Goal: Task Accomplishment & Management: Use online tool/utility

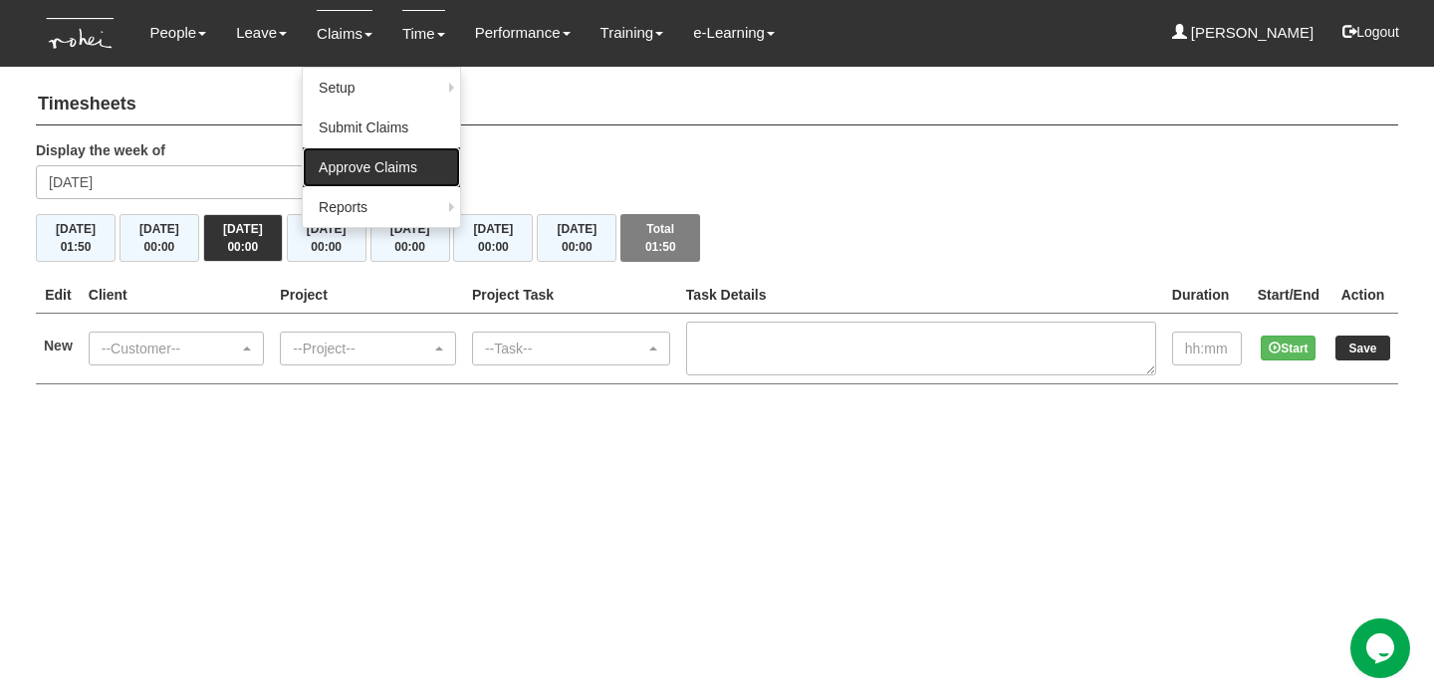
click at [360, 167] on link "Approve Claims" at bounding box center [381, 167] width 157 height 40
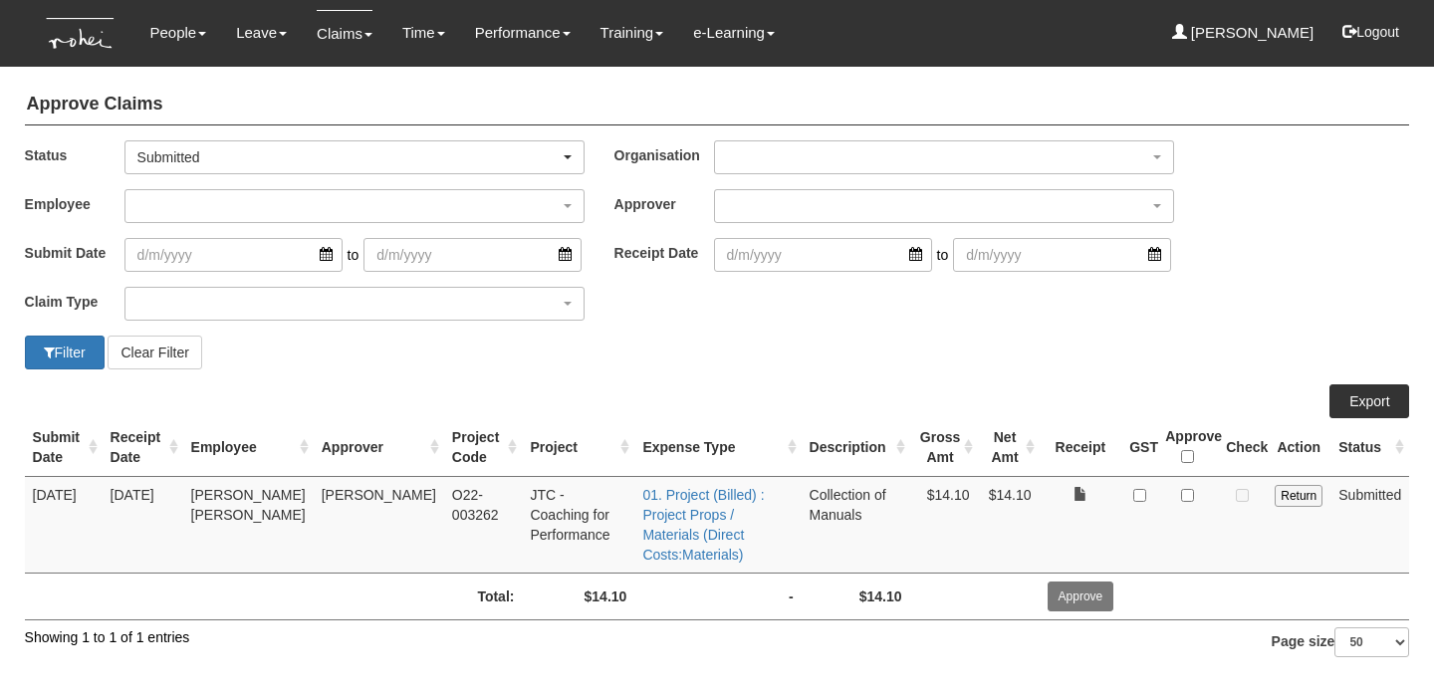
select select "50"
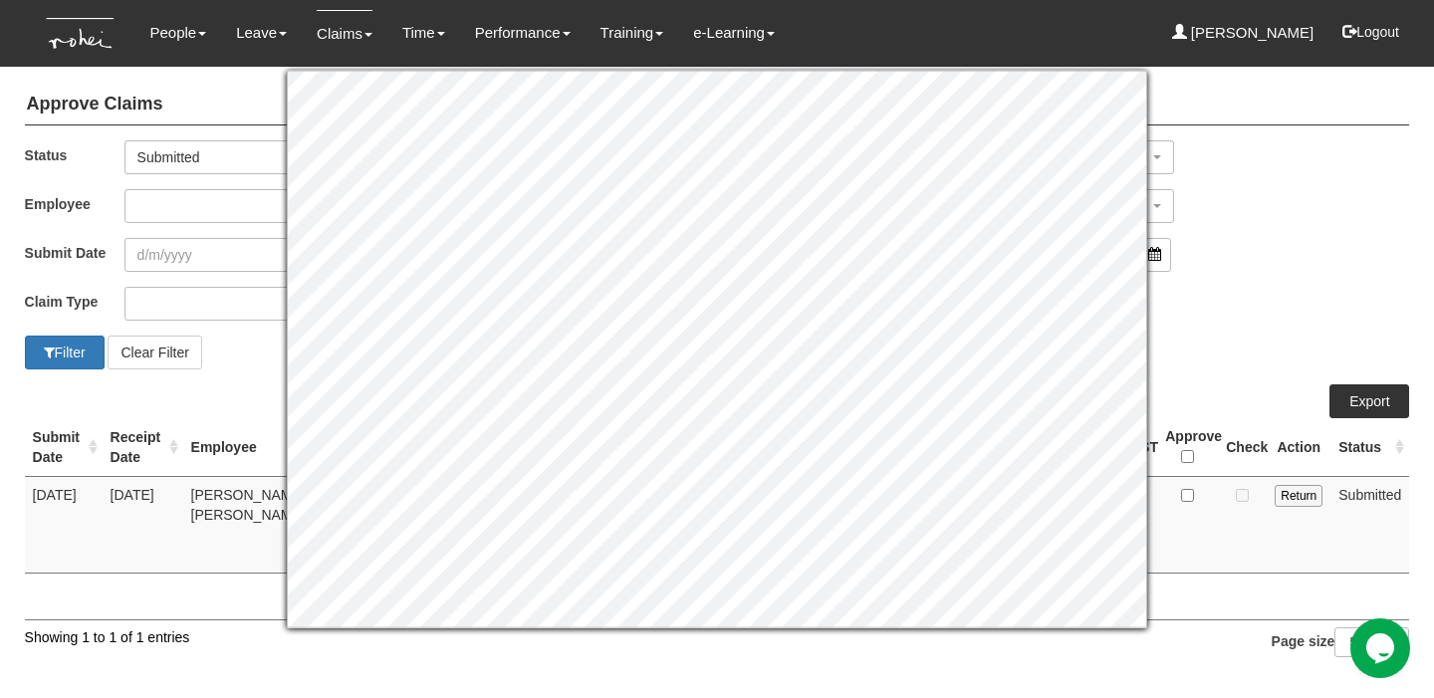
click at [1154, 279] on div "Submit Date to Receipt Date to" at bounding box center [717, 262] width 1415 height 49
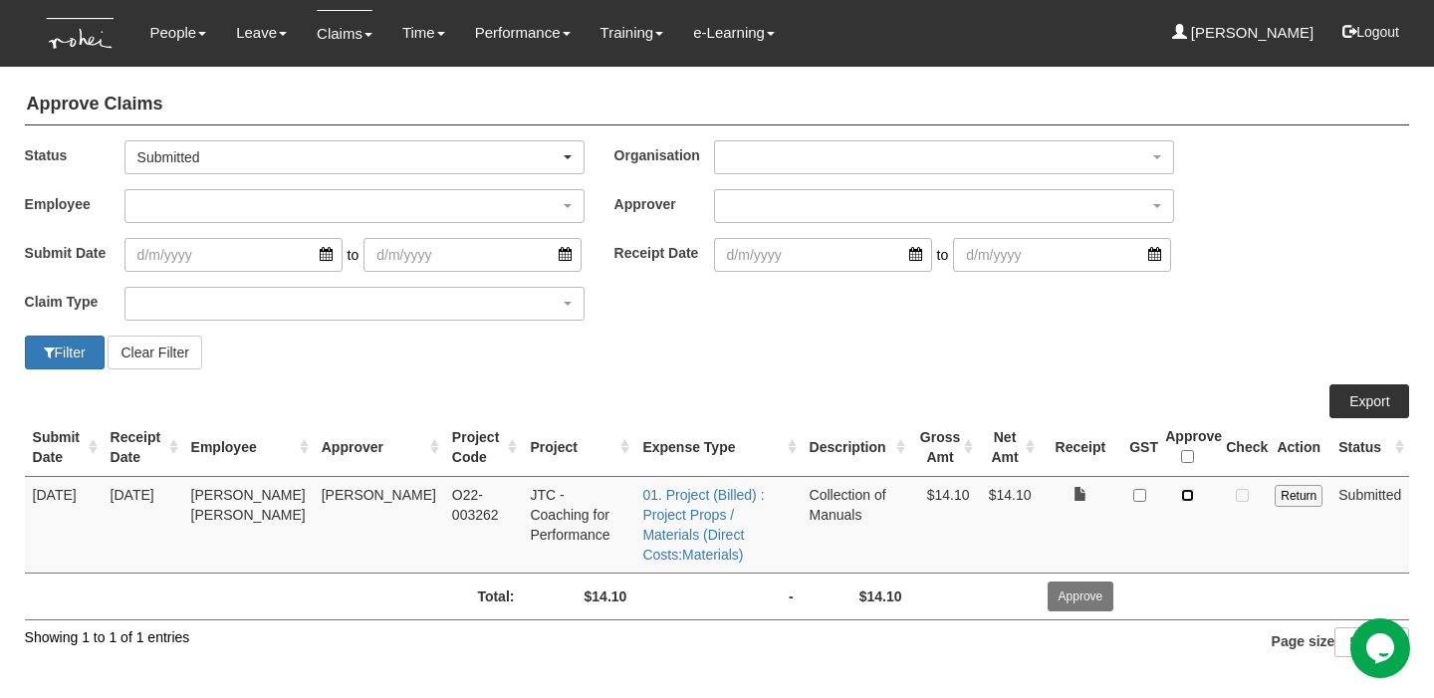
click at [1192, 495] on input "checkbox" at bounding box center [1187, 495] width 13 height 13
checkbox input "true"
click at [1073, 581] on input "Approve" at bounding box center [1080, 596] width 67 height 30
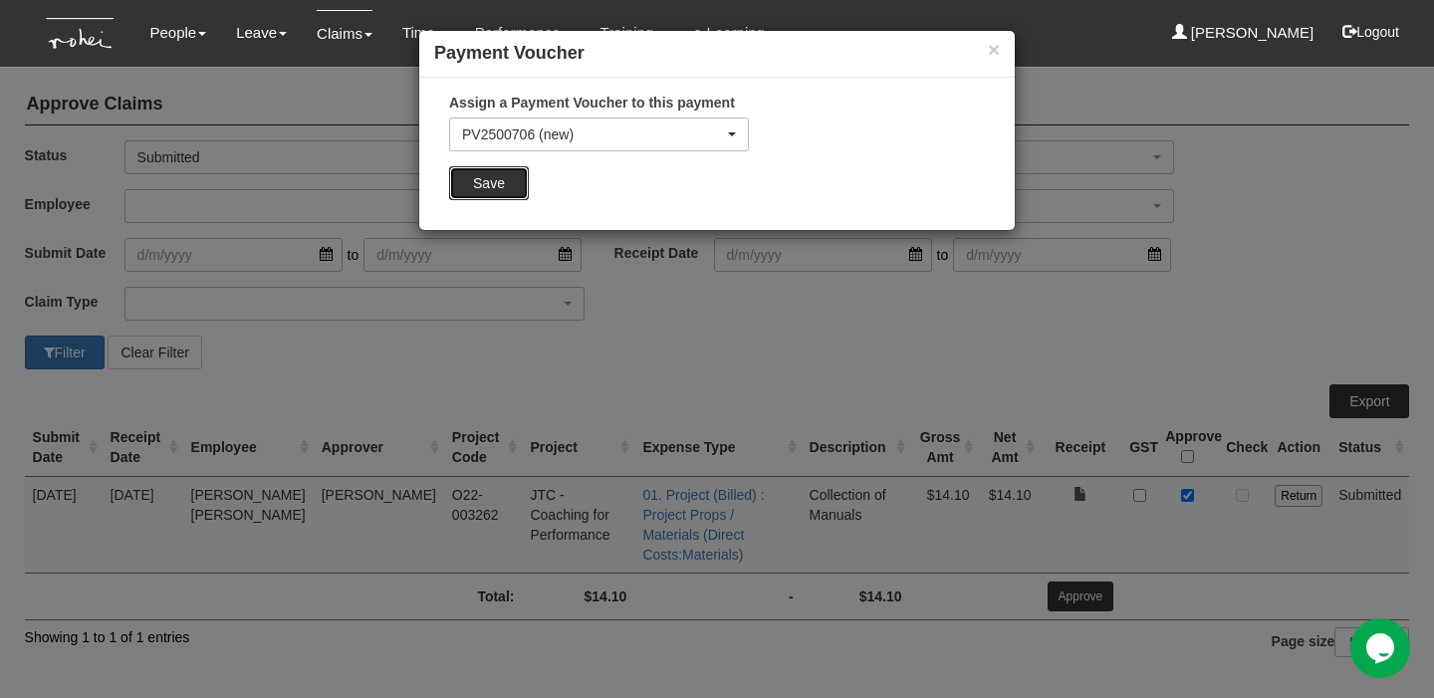
click at [480, 176] on input "Save" at bounding box center [489, 183] width 80 height 34
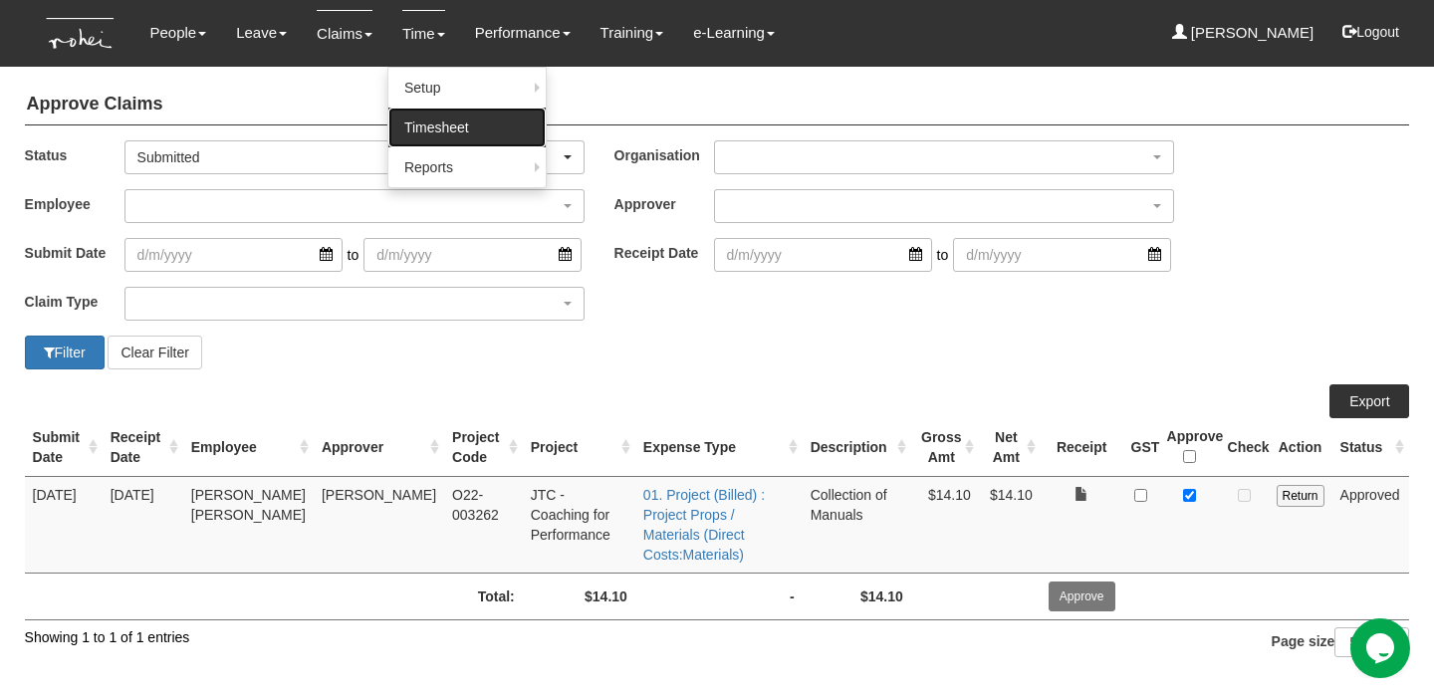
click at [452, 130] on link "Timesheet" at bounding box center [466, 128] width 157 height 40
